Goal: Transaction & Acquisition: Purchase product/service

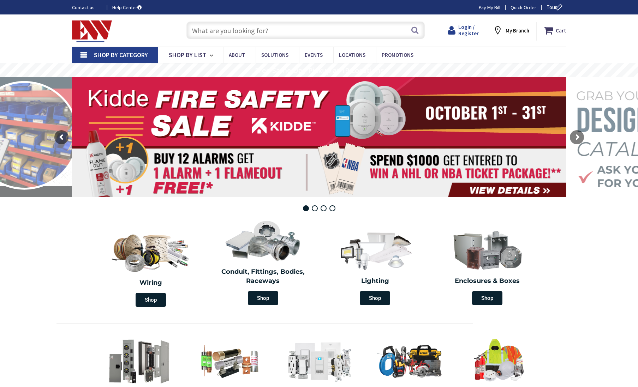
click at [467, 29] on span "Login / Register" at bounding box center [468, 30] width 20 height 13
click at [468, 28] on span "Login / Register" at bounding box center [468, 30] width 20 height 13
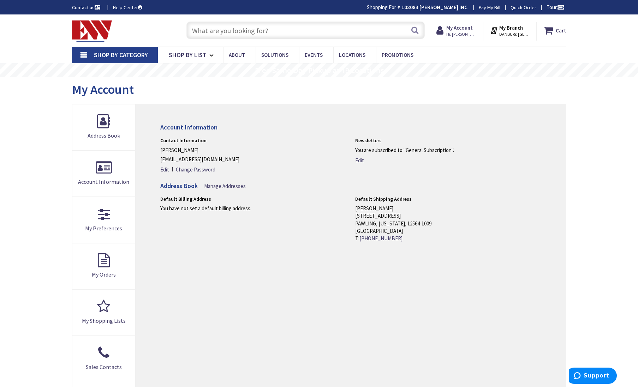
click at [203, 31] on input "text" at bounding box center [305, 31] width 238 height 18
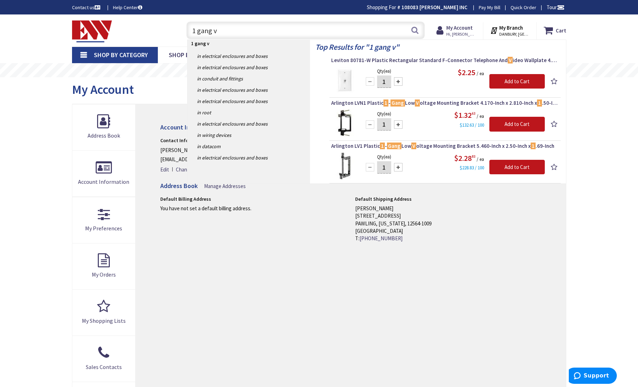
type input "1 gang va"
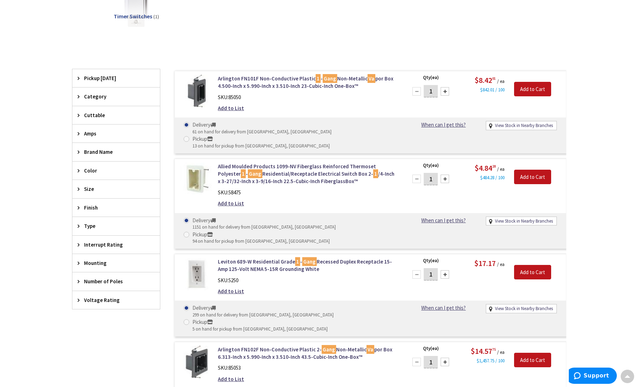
scroll to position [224, 0]
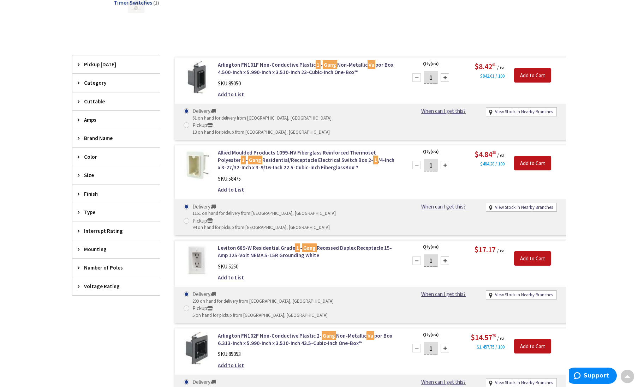
click at [446, 161] on div at bounding box center [445, 165] width 8 height 8
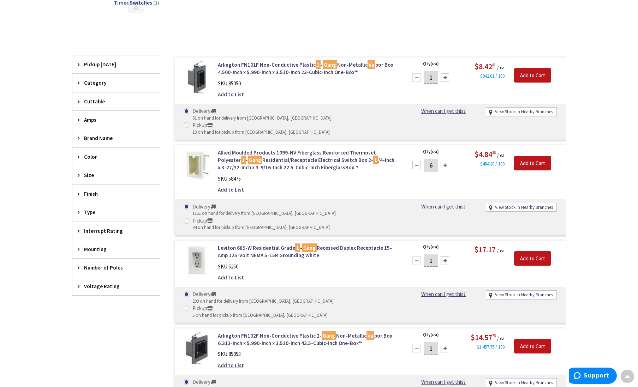
click at [446, 161] on div at bounding box center [445, 165] width 8 height 8
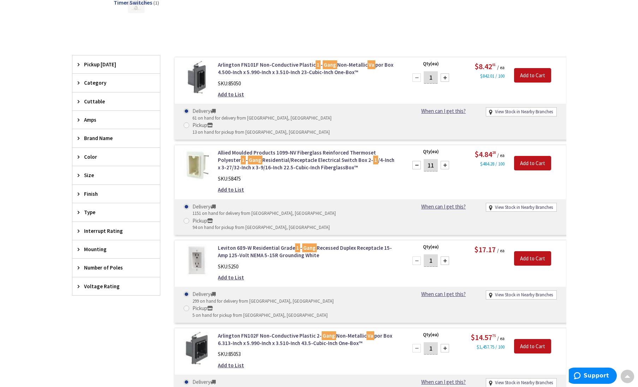
click at [446, 161] on div at bounding box center [445, 165] width 8 height 8
type input "12"
click at [540, 156] on input "Add to Cart" at bounding box center [532, 163] width 37 height 15
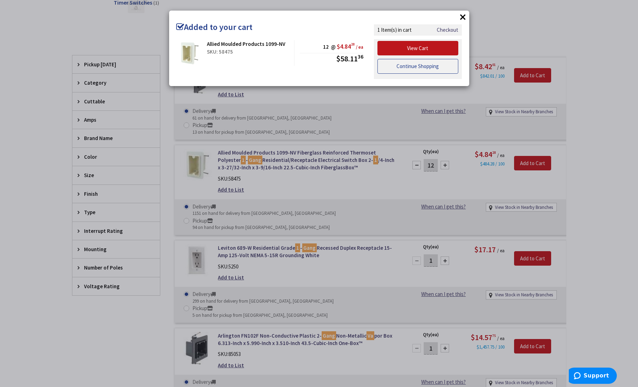
click at [435, 70] on link "Continue Shopping" at bounding box center [417, 66] width 81 height 15
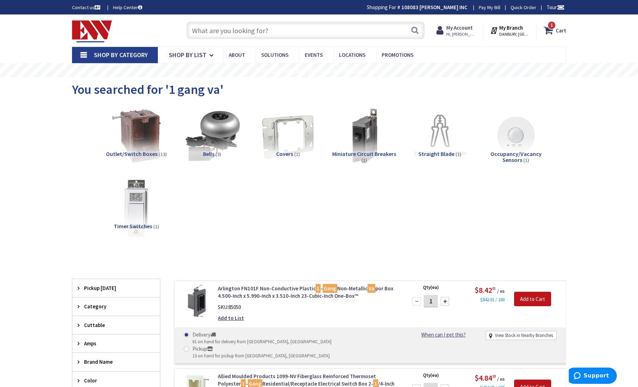
scroll to position [0, 0]
click at [197, 26] on input "text" at bounding box center [305, 31] width 238 height 18
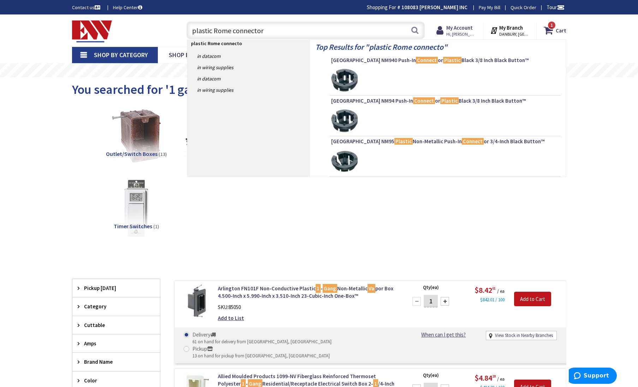
type input "plastic Rome connectors"
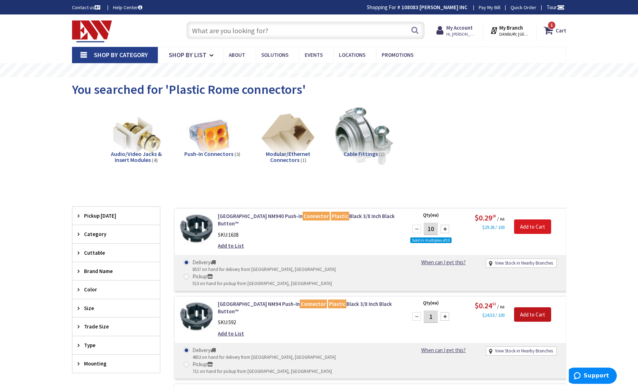
click at [535, 226] on input "Add to Cart" at bounding box center [532, 227] width 37 height 15
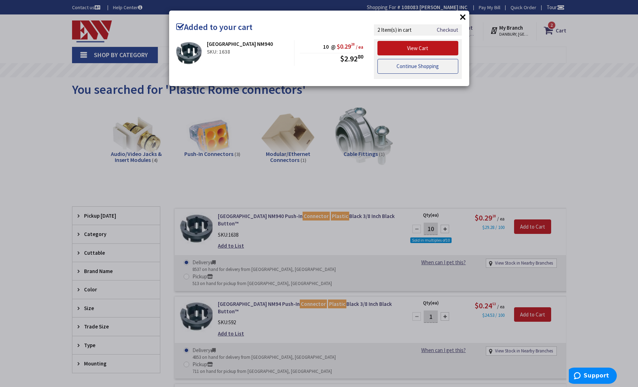
click at [446, 64] on link "Continue Shopping" at bounding box center [417, 66] width 81 height 15
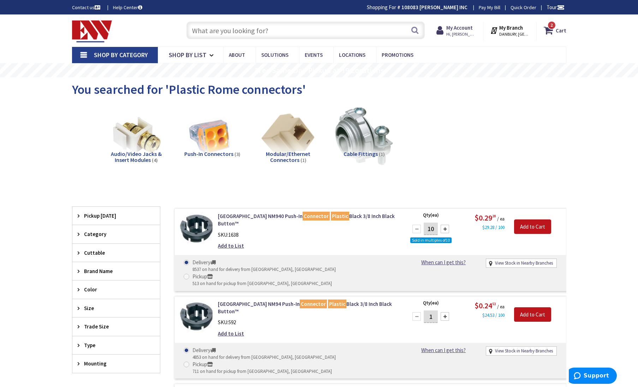
click at [203, 29] on input "text" at bounding box center [305, 31] width 238 height 18
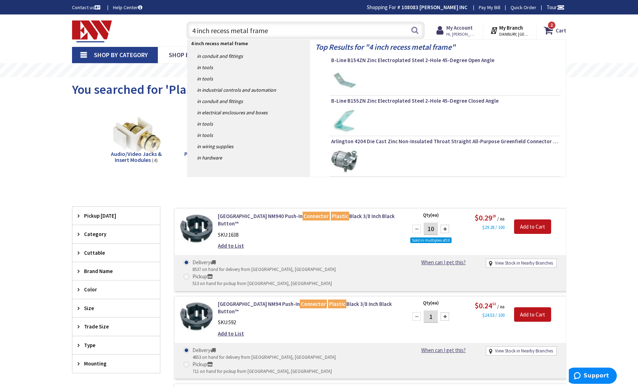
type input "4 inch recess metal frames"
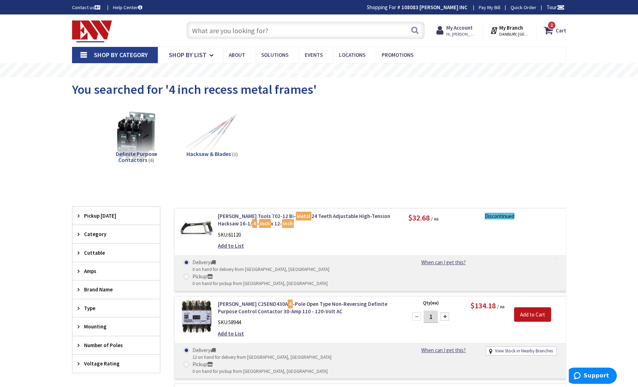
click at [215, 30] on input "text" at bounding box center [305, 31] width 238 height 18
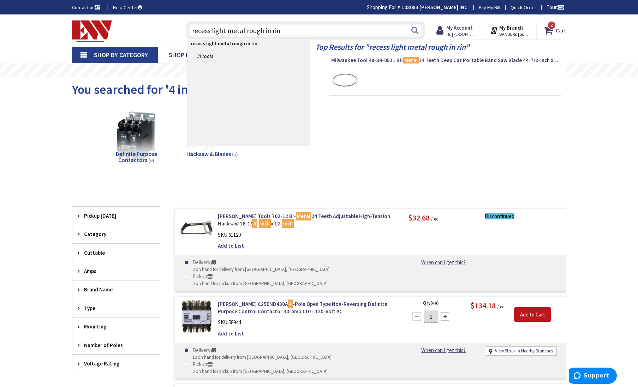
type input "recess light metal rough in ring"
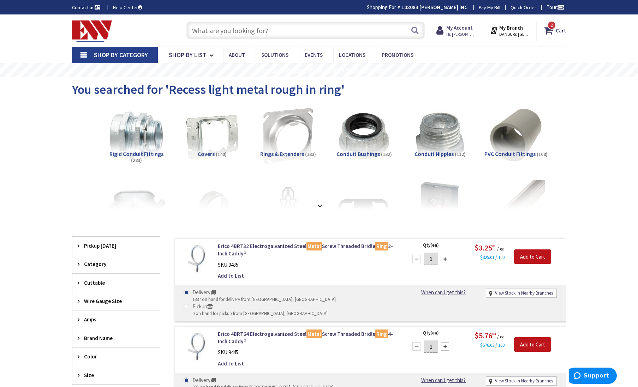
click at [229, 28] on input "text" at bounding box center [305, 31] width 238 height 18
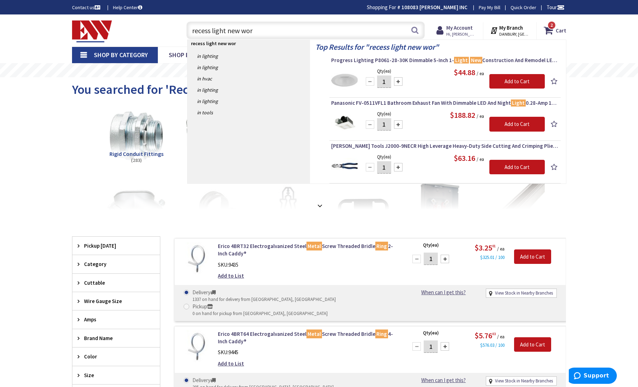
type input "recess light new work"
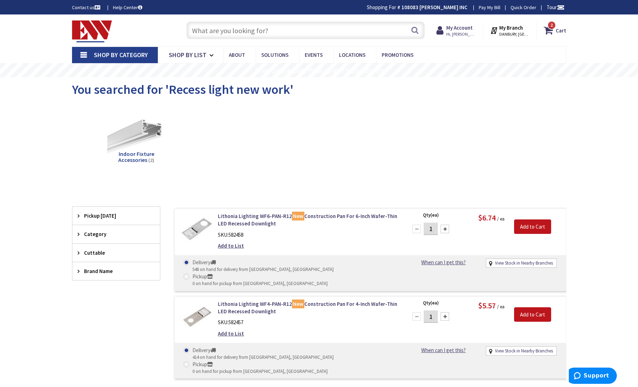
click at [446, 312] on div at bounding box center [445, 316] width 8 height 8
type input "5"
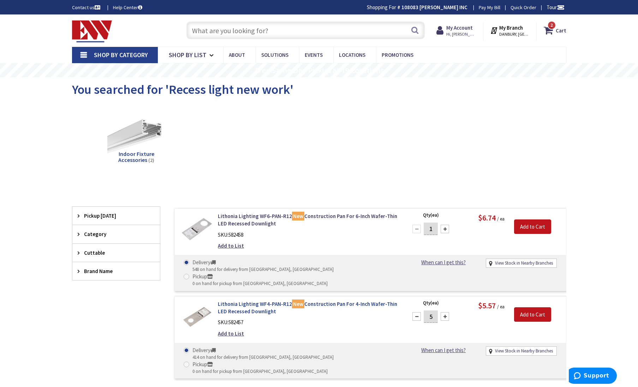
click at [247, 300] on link "Lithonia Lighting WF4-PAN-R12 New Construction Pan For 4-Inch Wafer-Thin LED Re…" at bounding box center [308, 307] width 180 height 15
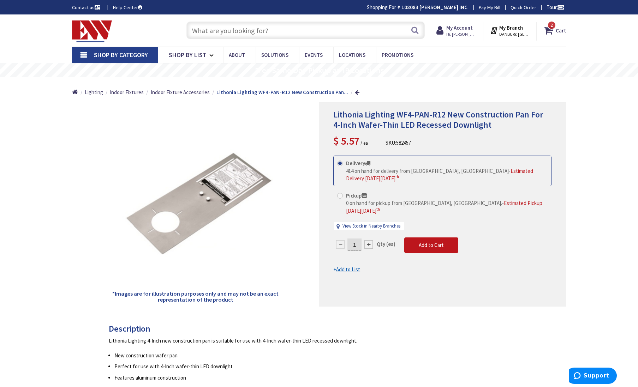
click at [368, 240] on div at bounding box center [368, 244] width 8 height 8
click at [368, 227] on div at bounding box center [442, 205] width 246 height 204
click at [368, 228] on form "This product is Discontinued Delivery 414 on hand for delivery from [GEOGRAPHIC…" at bounding box center [442, 215] width 218 height 118
click at [368, 240] on div at bounding box center [368, 244] width 8 height 8
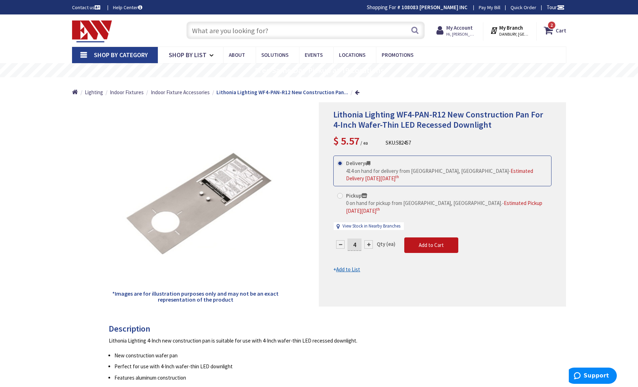
click at [368, 240] on div at bounding box center [368, 244] width 8 height 8
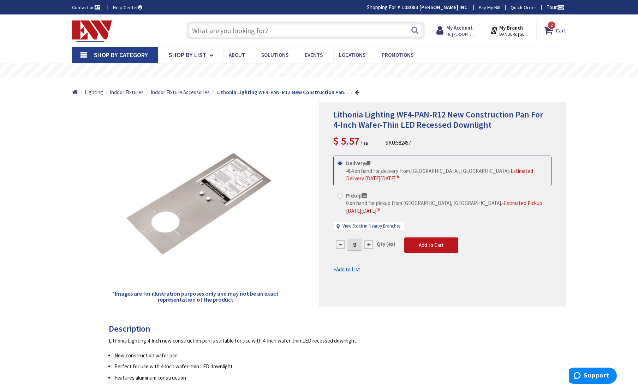
click at [368, 240] on div at bounding box center [368, 244] width 8 height 8
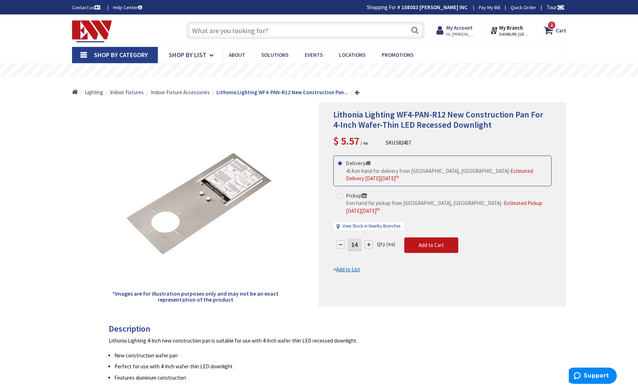
click at [368, 240] on div at bounding box center [368, 244] width 8 height 8
type input "18"
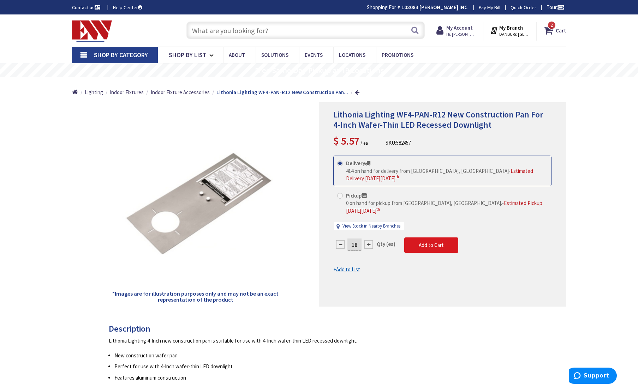
click at [424, 242] on span "Add to Cart" at bounding box center [431, 245] width 25 height 7
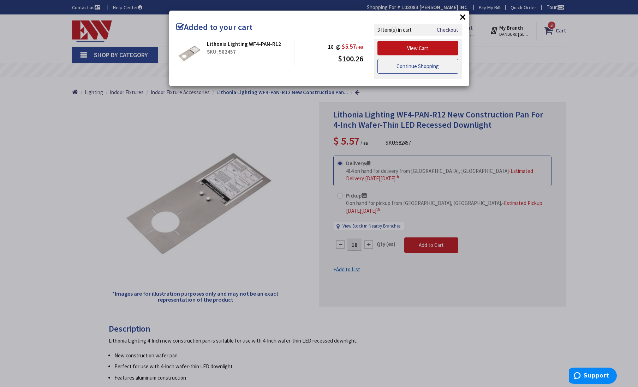
click at [434, 66] on link "Continue Shopping" at bounding box center [417, 66] width 81 height 15
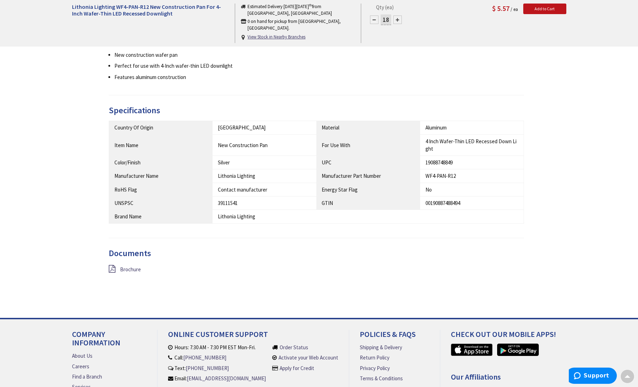
scroll to position [302, 0]
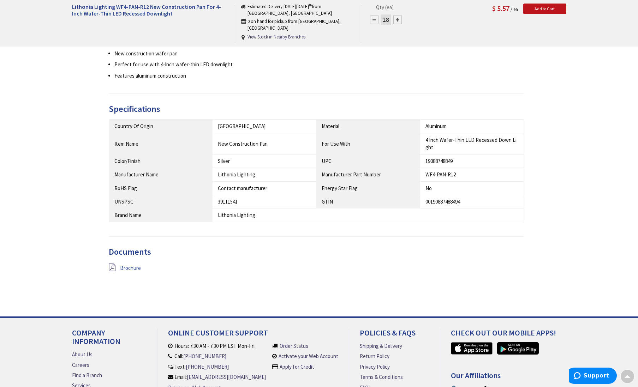
click at [132, 265] on span "Brochure" at bounding box center [130, 268] width 21 height 7
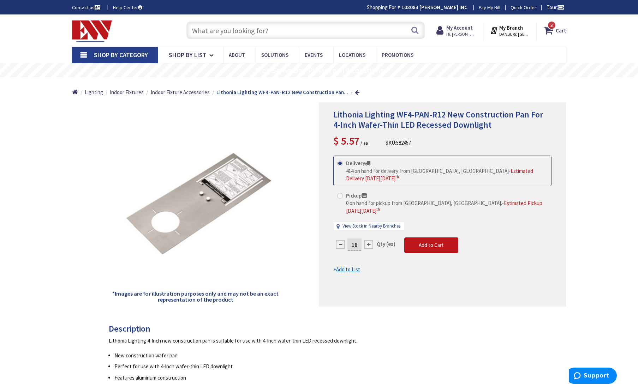
scroll to position [0, 0]
click at [561, 28] on strong "Cart" at bounding box center [561, 30] width 11 height 13
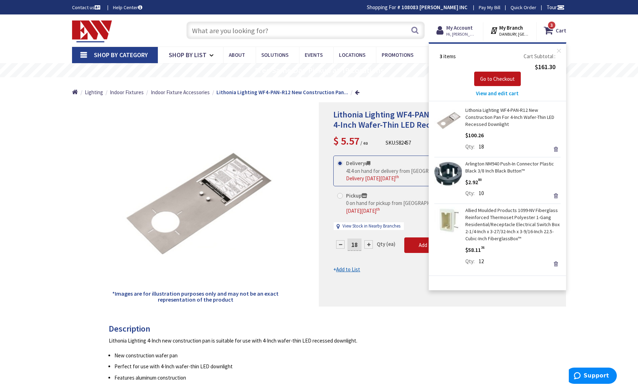
click at [508, 92] on span "View and edit cart" at bounding box center [497, 93] width 43 height 7
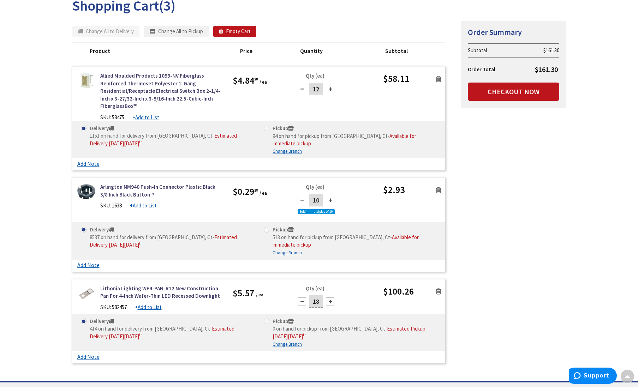
scroll to position [89, 0]
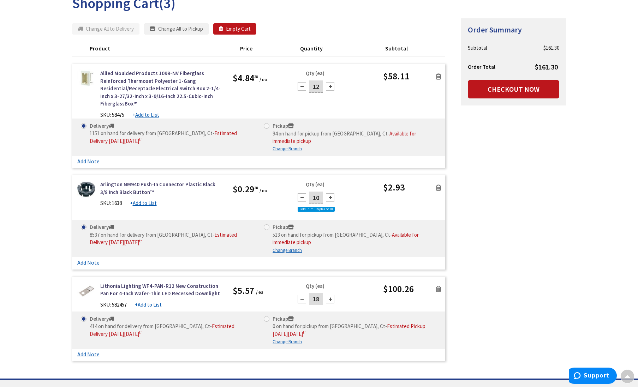
click at [330, 193] on div at bounding box center [330, 197] width 8 height 8
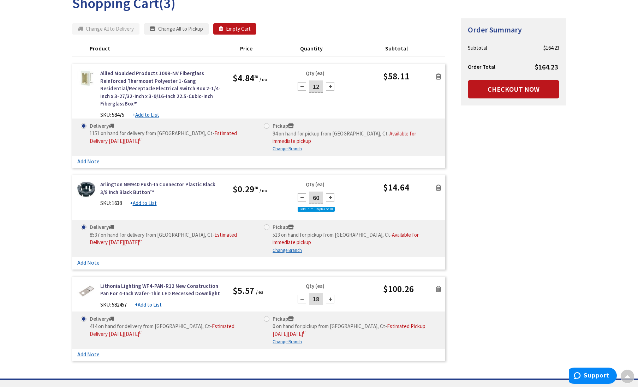
click at [330, 193] on div at bounding box center [330, 197] width 8 height 8
click at [302, 193] on div at bounding box center [302, 197] width 8 height 8
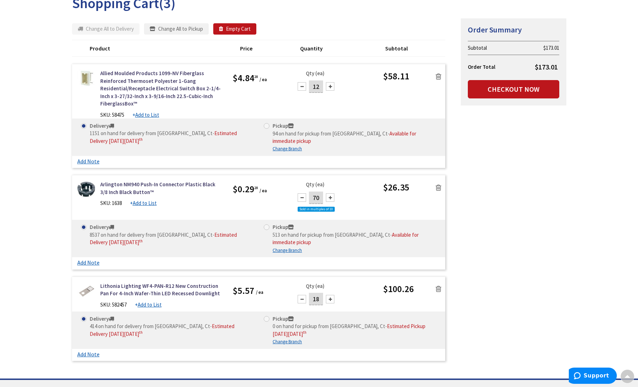
click at [302, 193] on div at bounding box center [302, 197] width 8 height 8
click at [330, 193] on div at bounding box center [330, 197] width 8 height 8
type input "50"
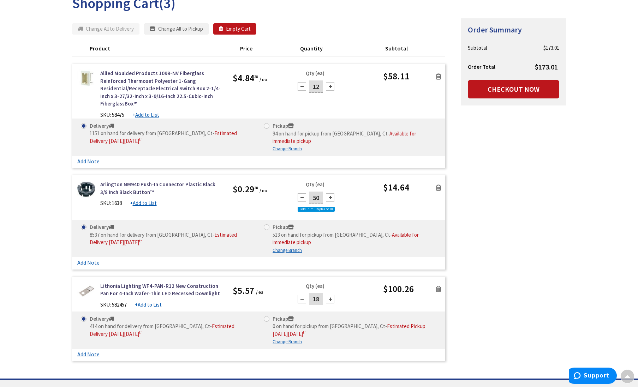
click at [268, 124] on span at bounding box center [267, 126] width 6 height 6
click at [268, 124] on input "Pickup 94 on hand for pickup from Danbury, Ct - Available for immediate pickup" at bounding box center [267, 126] width 5 height 5
radio input "true"
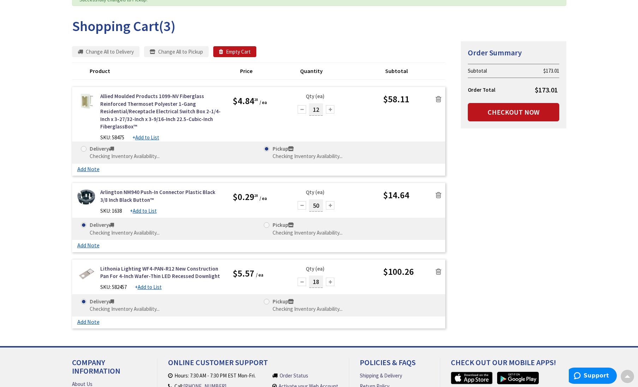
click at [269, 222] on span at bounding box center [267, 225] width 6 height 6
click at [268, 222] on span at bounding box center [267, 225] width 6 height 6
click at [271, 209] on div "Arlington NM940 Push-In Connector Plastic Black 3/8 Inch Black Button™ SKU: 163…" at bounding box center [259, 203] width 374 height 29
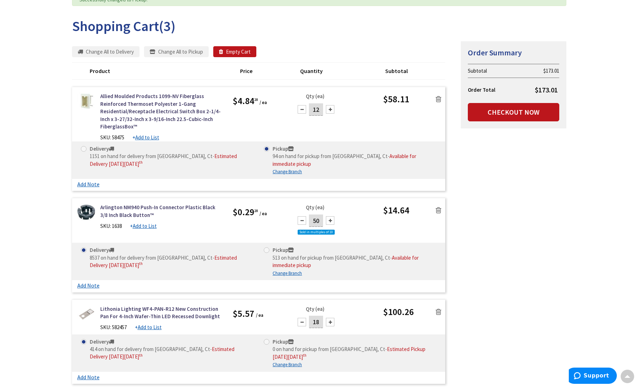
click at [267, 222] on div "Arlington NM940 Push-In Connector Plastic Black 3/8 Inch Black Button™ SKU: 163…" at bounding box center [259, 245] width 374 height 94
click at [266, 247] on span at bounding box center [267, 250] width 6 height 6
click at [266, 248] on input "Pickup 513 on hand for pickup from Danbury, Ct - Available for immediate pickup" at bounding box center [267, 250] width 5 height 5
radio input "true"
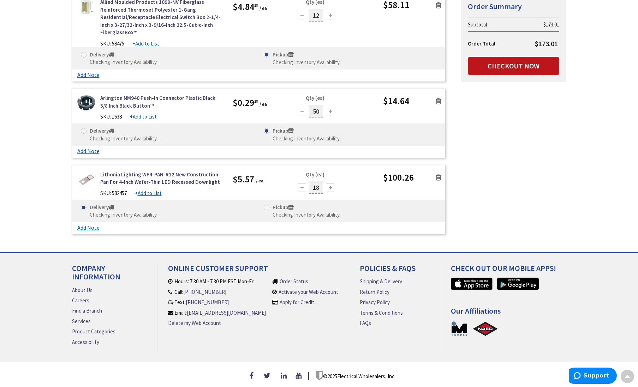
scroll to position [160, 0]
click at [267, 205] on span at bounding box center [267, 208] width 6 height 6
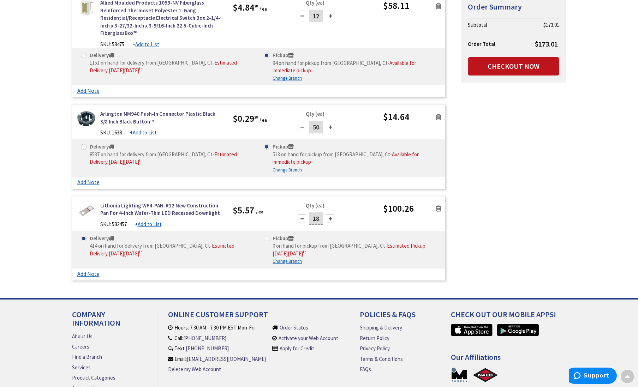
click at [268, 236] on span at bounding box center [267, 239] width 6 height 6
click at [268, 236] on input "Pickup 0 on hand for pickup from Danbury, Ct - Estimated Pickup on Friday, Octo…" at bounding box center [267, 238] width 5 height 5
radio input "true"
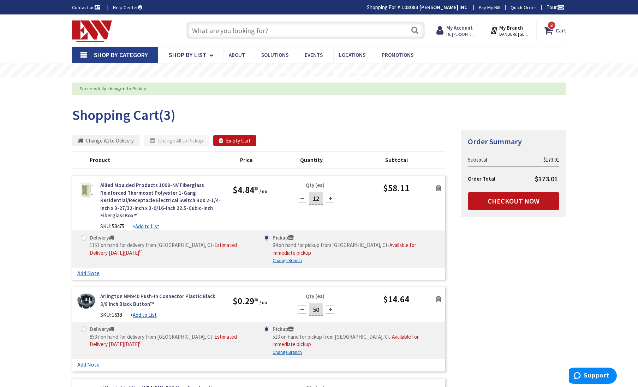
click at [210, 29] on input "text" at bounding box center [305, 31] width 238 height 18
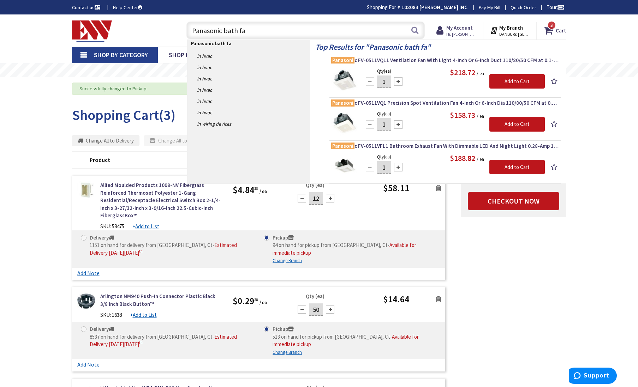
type input "Panasonic bath fan"
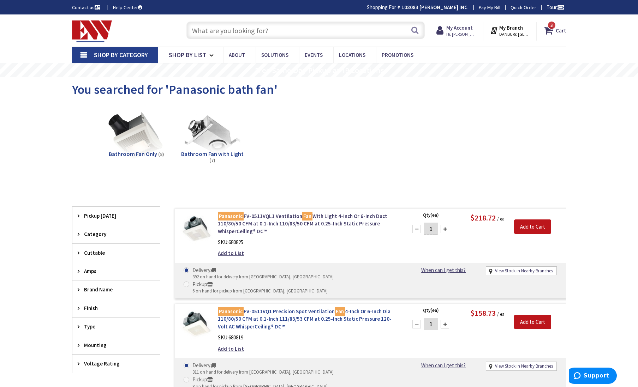
click at [269, 308] on link "Panasonic FV-0511VQ1 Precision Spot Ventilation Fan 4-Inch Or 6-Inch Dia 110/80…" at bounding box center [308, 319] width 180 height 23
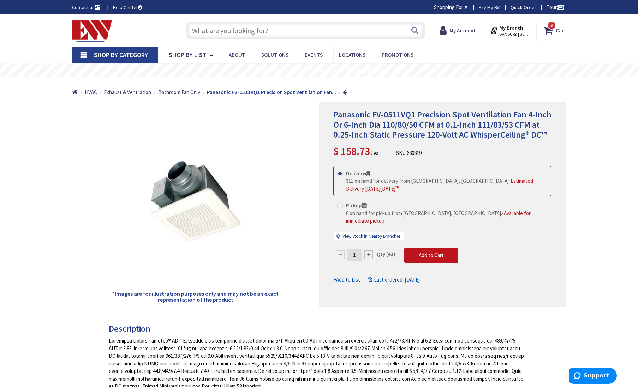
click at [341, 203] on span at bounding box center [340, 206] width 6 height 6
click at [341, 203] on input "Pickup 8 on hand for pickup from Danbury, CT. - Available for immediate pickup" at bounding box center [341, 205] width 5 height 5
radio input "true"
click at [435, 252] on span "Add to Cart" at bounding box center [431, 255] width 25 height 7
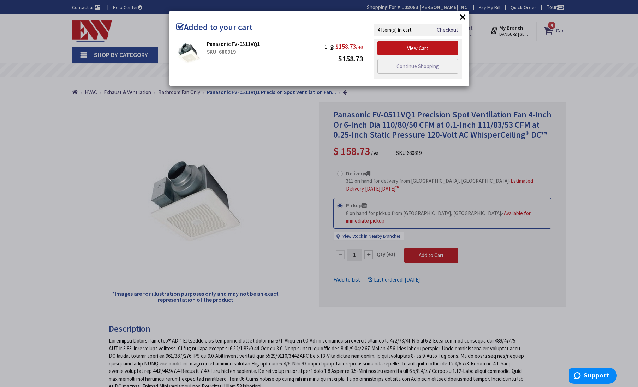
click at [464, 16] on button "×" at bounding box center [463, 17] width 11 height 11
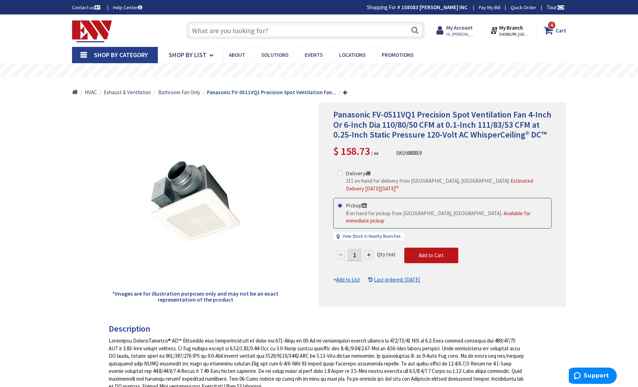
click at [559, 30] on strong "Cart" at bounding box center [561, 30] width 11 height 13
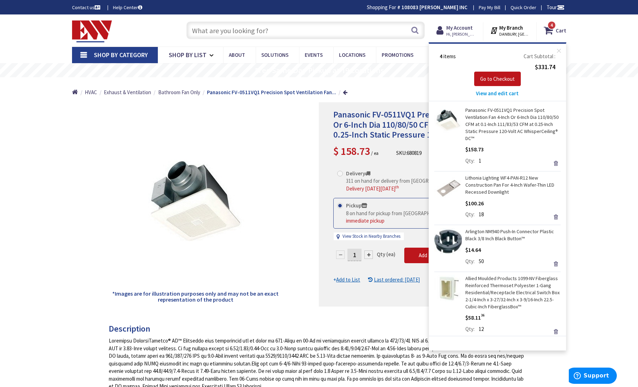
click at [495, 93] on span "View and edit cart" at bounding box center [497, 93] width 43 height 7
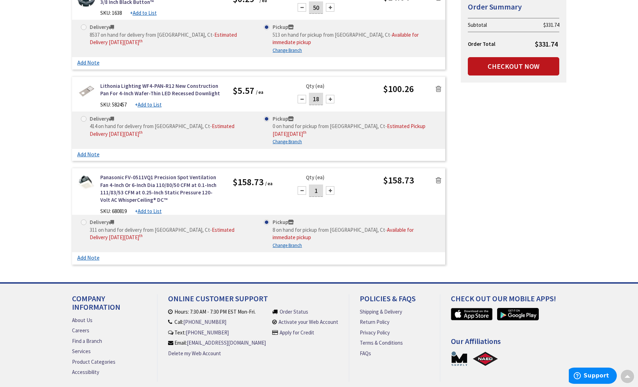
scroll to position [280, 0]
click at [517, 66] on link "Checkout Now" at bounding box center [513, 66] width 91 height 18
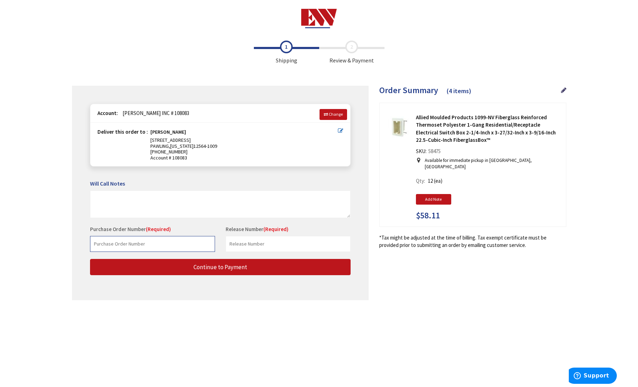
click at [118, 241] on input "text" at bounding box center [152, 244] width 125 height 16
type input "[PERSON_NAME]"
click at [231, 238] on input "text" at bounding box center [288, 244] width 125 height 16
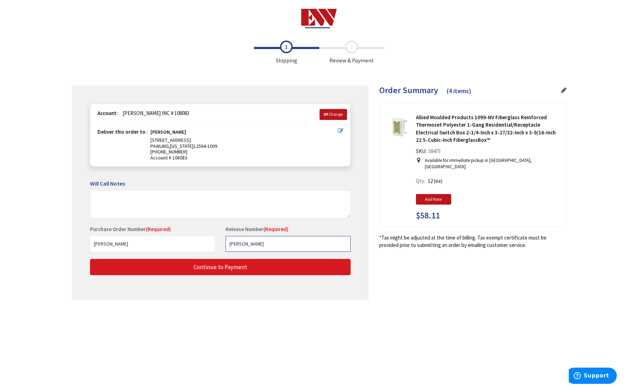
type input "[PERSON_NAME]"
click at [232, 270] on button "Continue to Payment" at bounding box center [220, 267] width 261 height 17
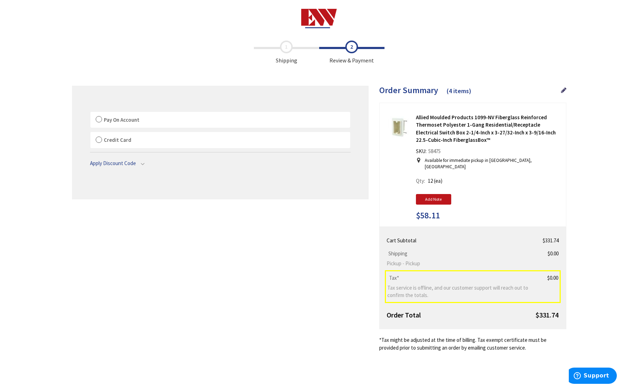
click at [99, 118] on label "Pay On Account" at bounding box center [220, 120] width 260 height 16
click at [90, 113] on input "Pay On Account" at bounding box center [90, 113] width 0 height 0
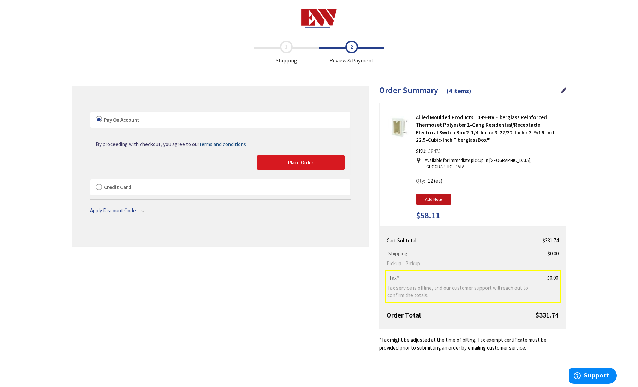
click at [289, 162] on span "Place Order" at bounding box center [301, 162] width 26 height 7
